Goal: Check status: Check status

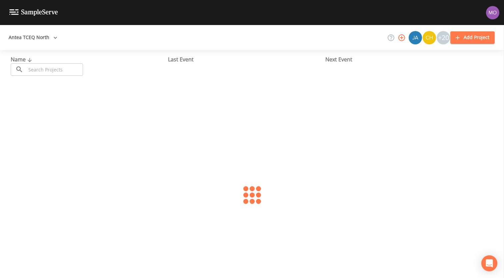
click at [63, 68] on input "text" at bounding box center [54, 69] width 57 height 12
paste input "TX0340019"
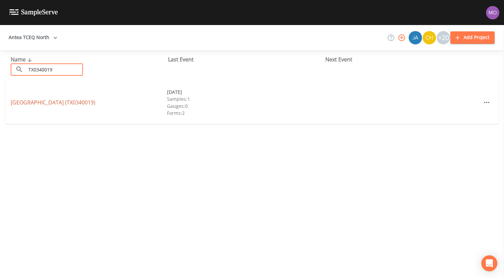
type input "TX0340019"
click at [49, 102] on link "[GEOGRAPHIC_DATA] (TX0340019)" at bounding box center [53, 102] width 85 height 7
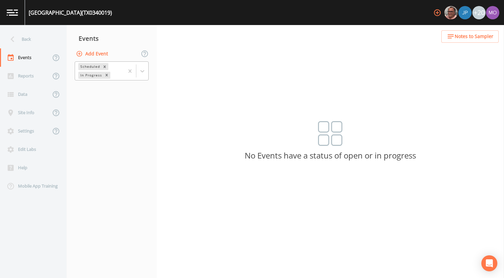
click at [90, 74] on div "In Progress" at bounding box center [90, 75] width 25 height 7
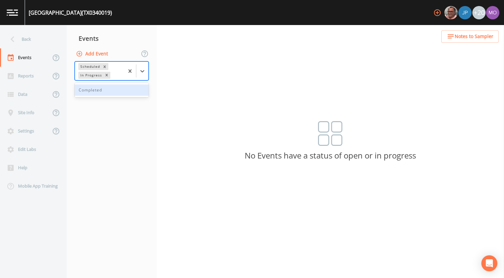
click at [90, 88] on div "Completed" at bounding box center [112, 89] width 74 height 11
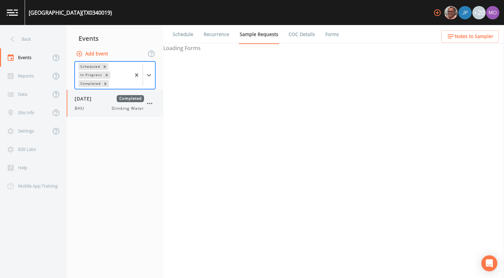
click at [92, 103] on div "[DATE] Completed BHU Drinking Water" at bounding box center [109, 103] width 69 height 16
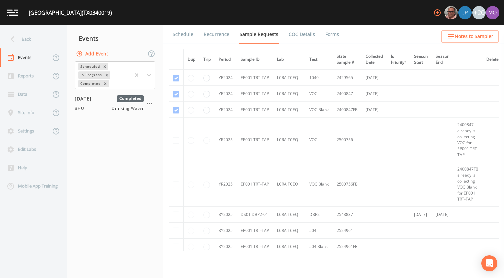
click at [331, 33] on link "Forms" at bounding box center [333, 34] width 16 height 19
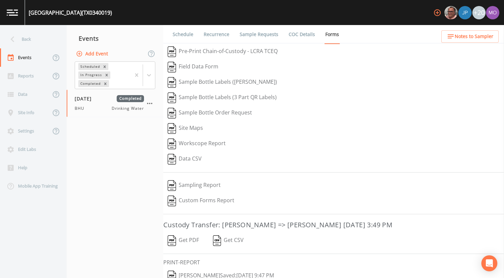
click at [185, 275] on button "[PERSON_NAME]  Saved: [DATE] 9:47 PM" at bounding box center [220, 275] width 115 height 15
click at [49, 38] on div "Back" at bounding box center [30, 39] width 60 height 18
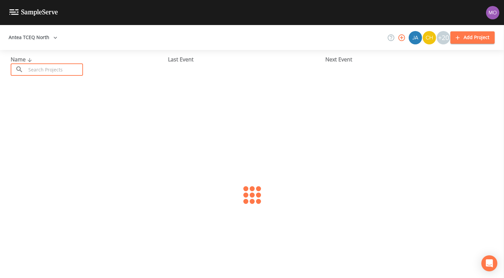
click at [59, 66] on input "text" at bounding box center [54, 69] width 57 height 12
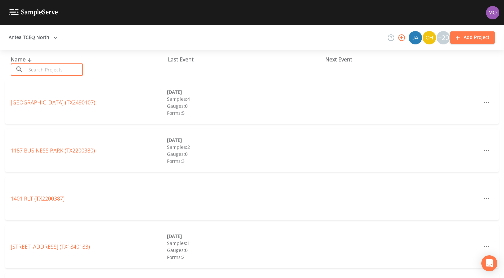
paste input "TX0320011"
type input "TX0320011"
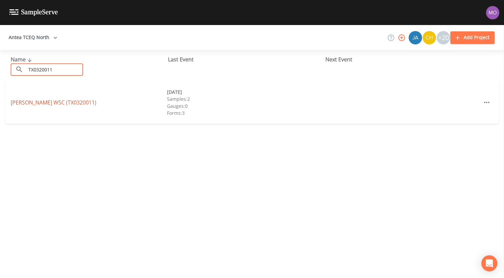
click at [43, 101] on link "[PERSON_NAME] WSC (TX0320011)" at bounding box center [54, 102] width 86 height 7
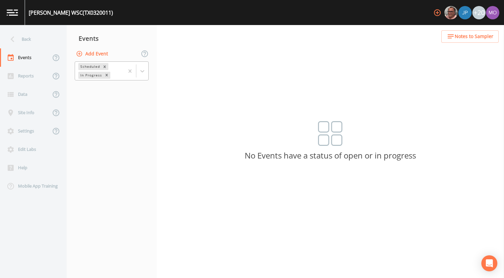
click at [91, 70] on div "Scheduled In Progress" at bounding box center [99, 71] width 49 height 18
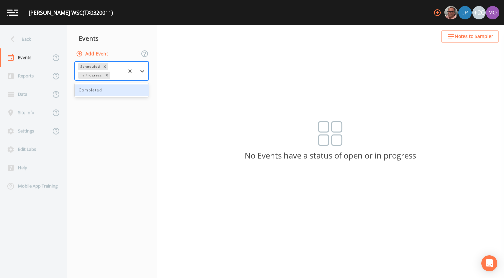
click at [90, 88] on div "Completed" at bounding box center [112, 89] width 74 height 11
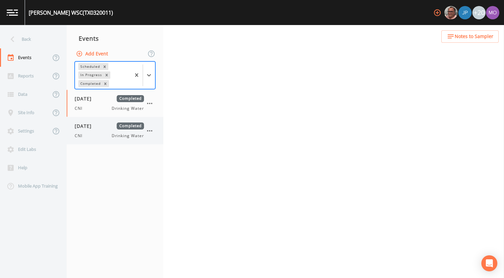
click at [96, 134] on div "CNI Drinking Water" at bounding box center [109, 136] width 69 height 6
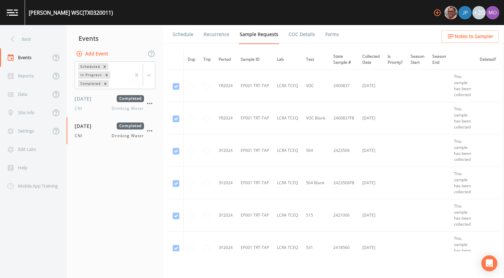
click at [330, 35] on link "Forms" at bounding box center [333, 34] width 16 height 19
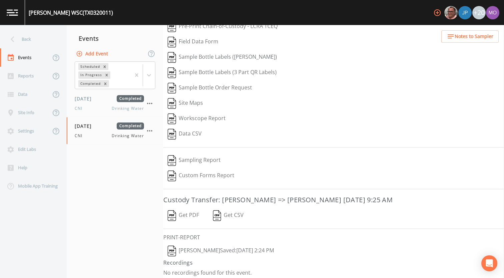
scroll to position [28, 0]
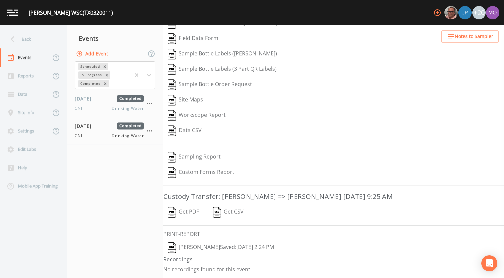
click at [174, 257] on h4 "Recordings" at bounding box center [333, 259] width 341 height 8
click at [173, 250] on img "button" at bounding box center [172, 247] width 8 height 11
